Goal: Transaction & Acquisition: Purchase product/service

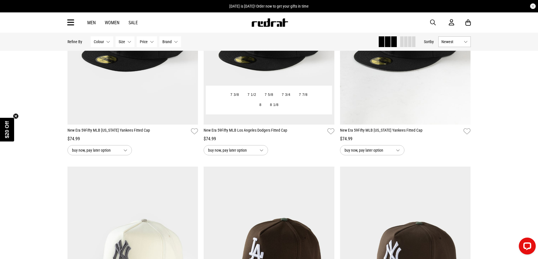
scroll to position [85, 0]
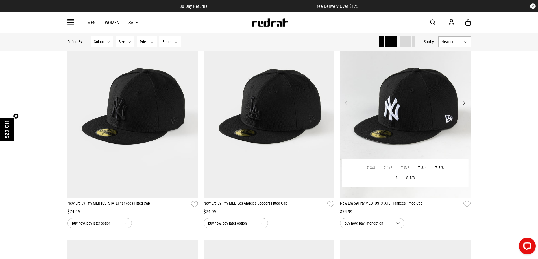
click at [467, 102] on button "Next" at bounding box center [463, 103] width 7 height 7
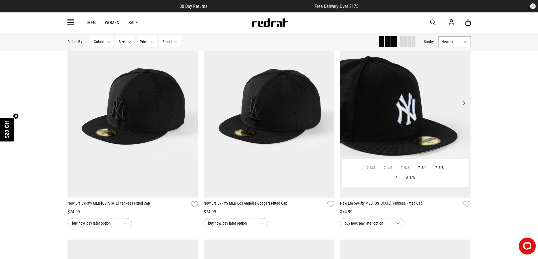
click at [467, 102] on button "Next" at bounding box center [463, 103] width 7 height 7
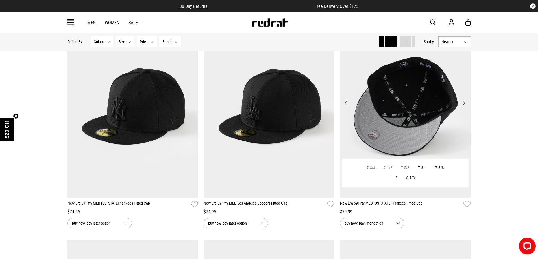
click at [467, 102] on button "Next" at bounding box center [463, 103] width 7 height 7
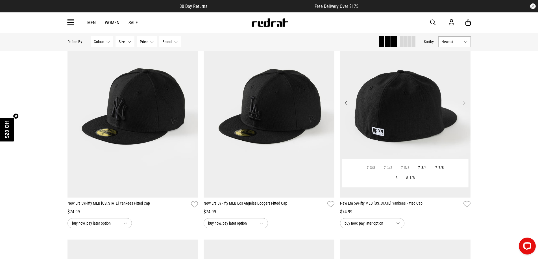
click at [467, 102] on button "Next" at bounding box center [463, 103] width 7 height 7
click at [464, 102] on button "Next" at bounding box center [463, 103] width 7 height 7
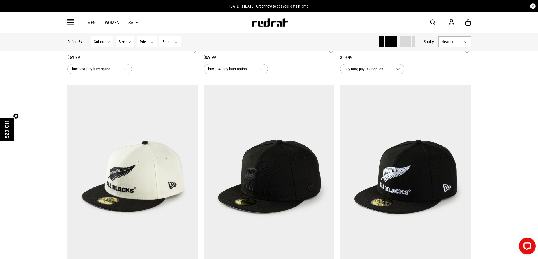
scroll to position [932, 0]
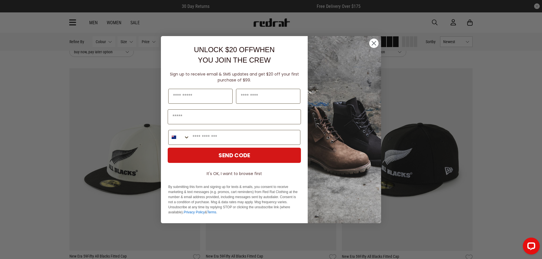
click at [378, 45] on circle "Close dialog" at bounding box center [373, 42] width 9 height 9
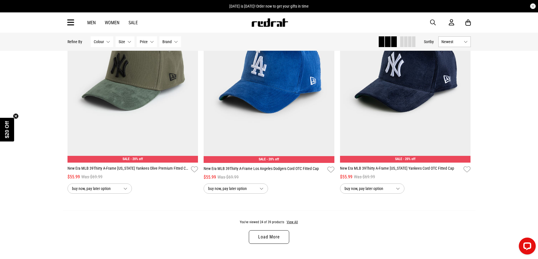
scroll to position [1694, 0]
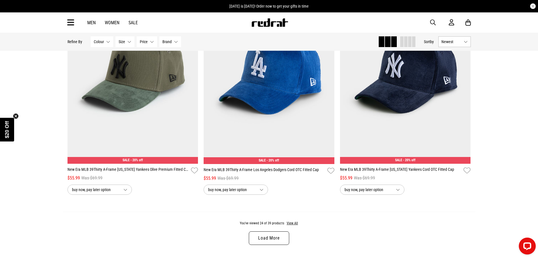
click at [278, 242] on link "Load More" at bounding box center [269, 239] width 40 height 14
